Goal: Task Accomplishment & Management: Complete application form

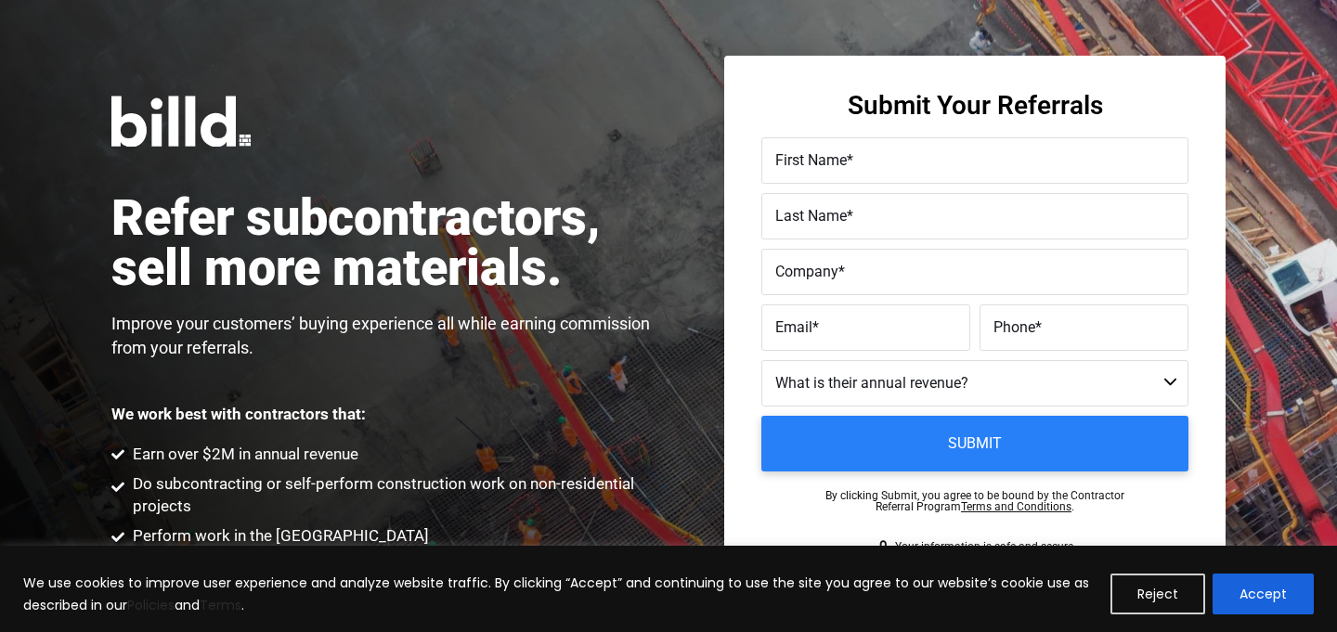
click at [864, 165] on label "First Name *" at bounding box center [974, 161] width 399 height 27
click at [864, 165] on input "First Name *" at bounding box center [974, 160] width 427 height 46
type input "I"
type input "[PERSON_NAME]"
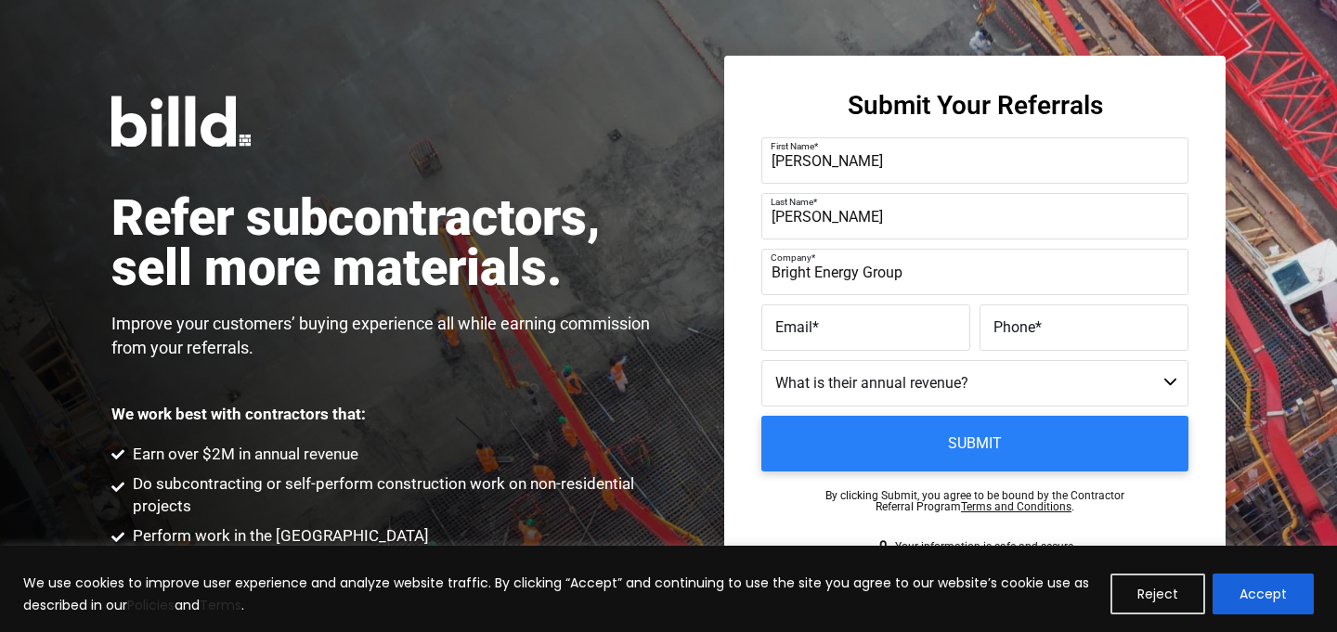
type input "Bright Energy Group"
paste input "FALSE"
type input "F"
paste input "[PERSON_NAME][EMAIL_ADDRESS][DOMAIN_NAME]"
type input "[PERSON_NAME][EMAIL_ADDRESS][DOMAIN_NAME]"
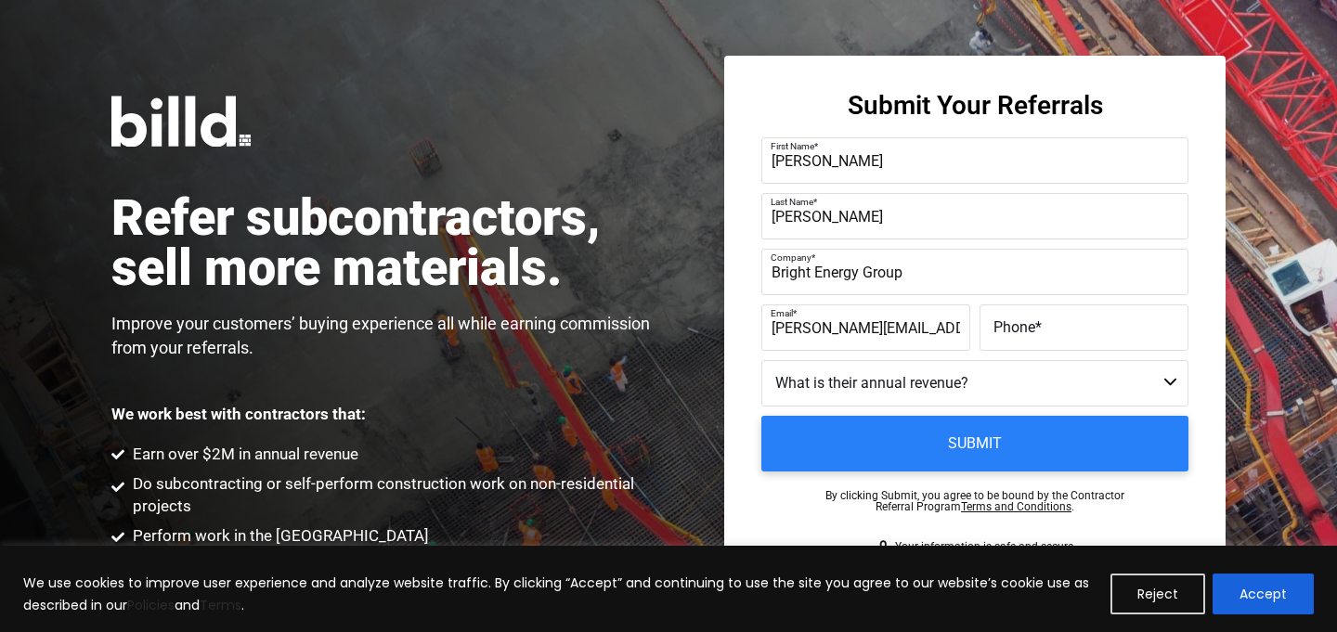
click at [1037, 327] on span "*" at bounding box center [1038, 327] width 6 height 18
click at [1037, 327] on input "Phone *" at bounding box center [1083, 327] width 209 height 46
paste input "[PHONE_NUMBER]"
type input "[PHONE_NUMBER]"
click at [898, 381] on select "Less than $1M $1M - $2M $2M - $4M $4M - $8M $8M - $25M $25M - $40M $40M +" at bounding box center [974, 383] width 427 height 46
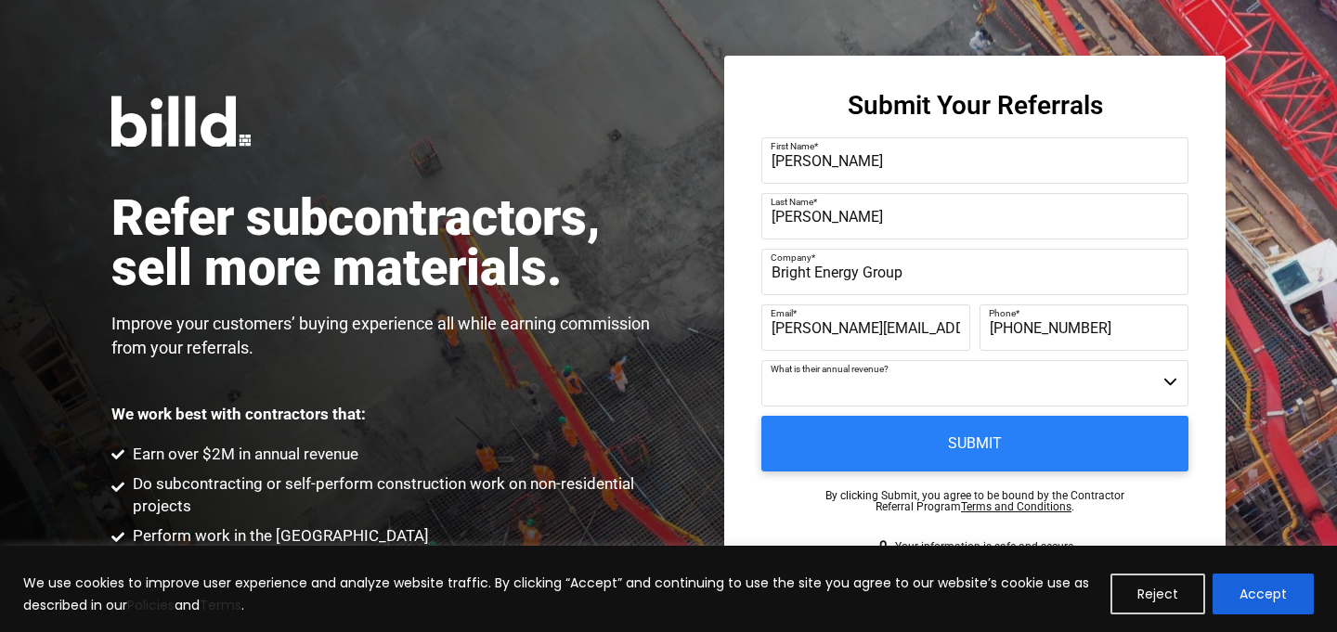
select select "$4M - $8M"
click at [761, 360] on select "Less than $1M $1M - $2M $2M - $4M $4M - $8M $8M - $25M $25M - $40M $40M +" at bounding box center [974, 383] width 427 height 46
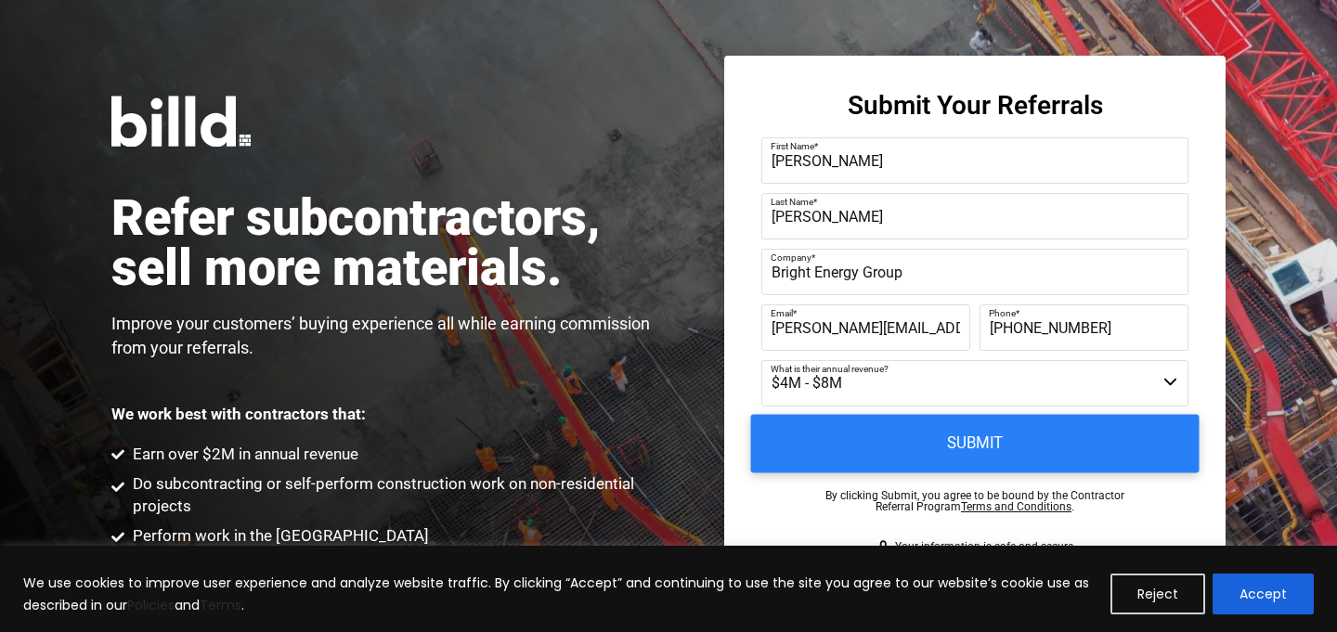
click at [910, 448] on input "Submit" at bounding box center [975, 444] width 448 height 58
